Goal: Information Seeking & Learning: Learn about a topic

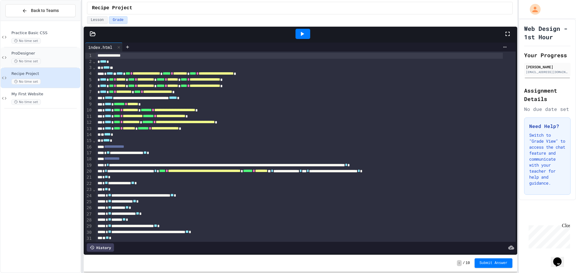
click at [54, 53] on span "ProDesigner" at bounding box center [45, 53] width 68 height 5
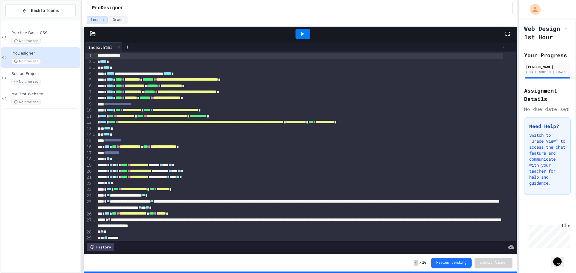
click at [95, 36] on icon at bounding box center [93, 34] width 6 height 6
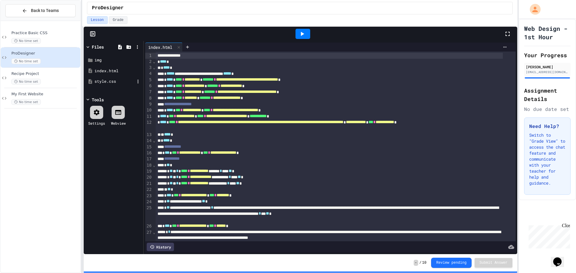
click at [103, 80] on div "style.css" at bounding box center [115, 82] width 40 height 6
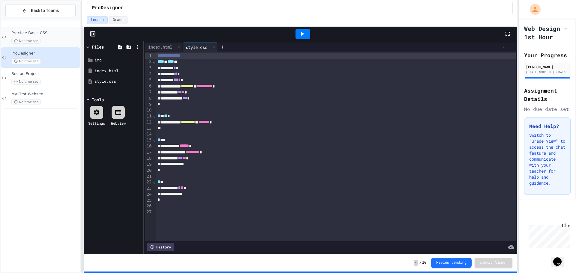
click at [59, 41] on div "No time set" at bounding box center [45, 41] width 68 height 6
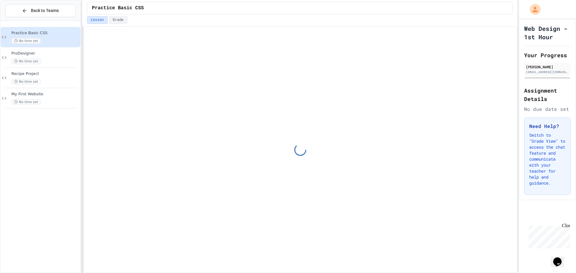
click at [57, 70] on div "Recipe Project No time set" at bounding box center [41, 78] width 80 height 20
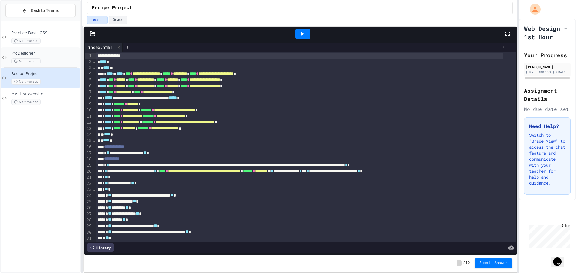
click at [56, 58] on div "ProDesigner No time set" at bounding box center [45, 57] width 68 height 13
